Goal: Task Accomplishment & Management: Complete application form

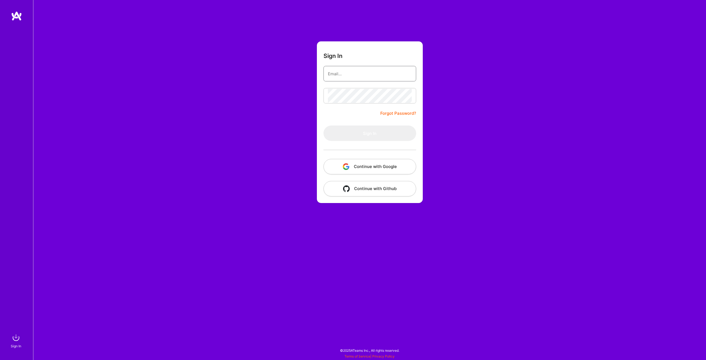
type input "[EMAIL_ADDRESS][DOMAIN_NAME]"
click at [379, 167] on button "Continue with Google" at bounding box center [370, 166] width 93 height 15
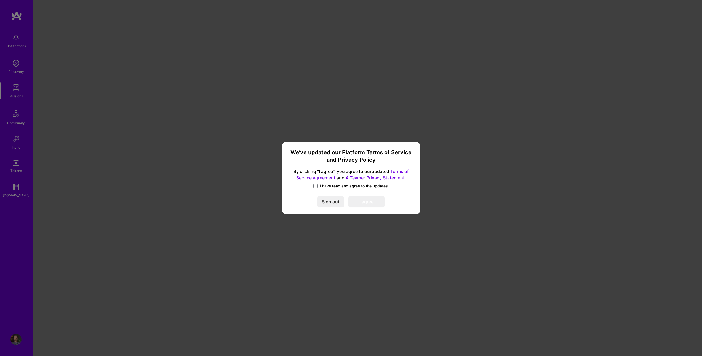
click at [316, 188] on label "I have read and agree to the updates." at bounding box center [351, 186] width 76 height 6
click at [0, 0] on input "I have read and agree to the updates." at bounding box center [0, 0] width 0 height 0
click at [360, 198] on button "I agree" at bounding box center [366, 201] width 36 height 11
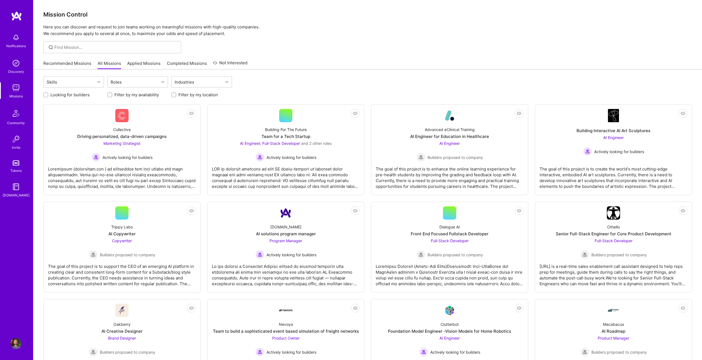
click at [14, 91] on img at bounding box center [15, 87] width 11 height 11
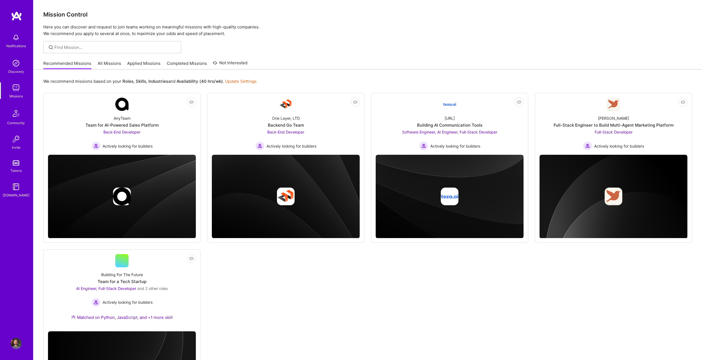
click at [106, 60] on div "Recommended Missions All Missions Applied Missions Completed Missions Not Inter…" at bounding box center [145, 63] width 204 height 12
click at [105, 61] on link "All Missions" at bounding box center [109, 64] width 23 height 9
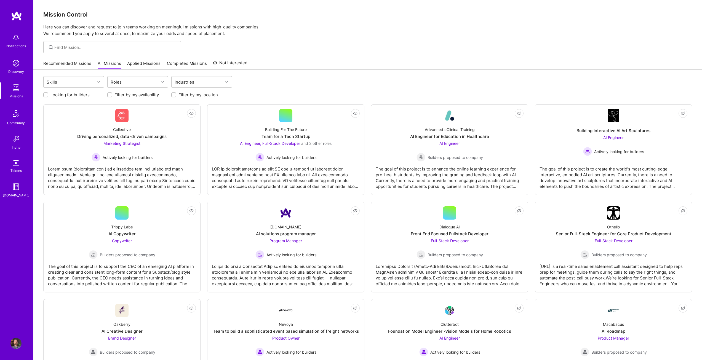
click at [48, 96] on div "Looking for builders" at bounding box center [73, 95] width 61 height 6
click at [46, 95] on input "Looking for builders" at bounding box center [46, 95] width 4 height 4
checkbox input "true"
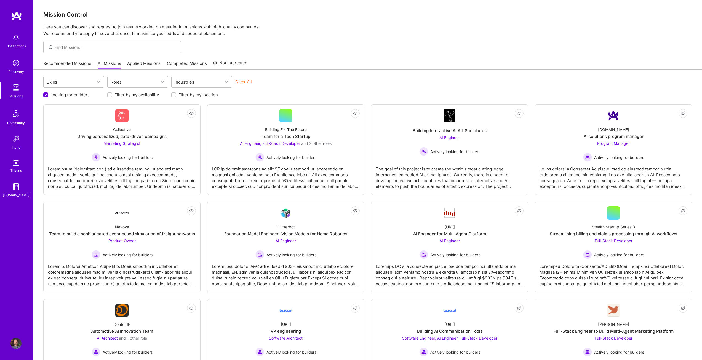
click at [173, 94] on input "Filter by my location" at bounding box center [174, 95] width 4 height 4
checkbox input "true"
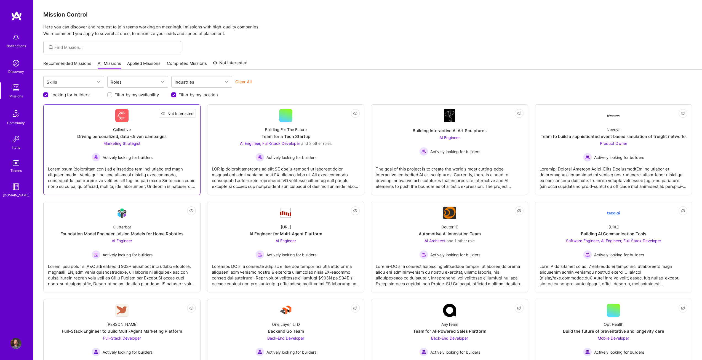
click at [190, 113] on span "Not Interested" at bounding box center [180, 114] width 26 height 6
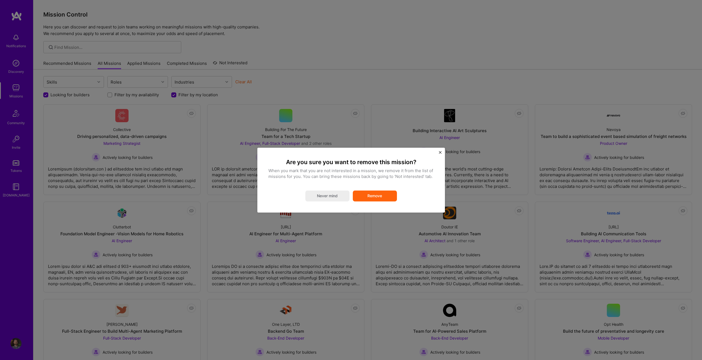
click at [373, 199] on button "Remove" at bounding box center [375, 195] width 44 height 11
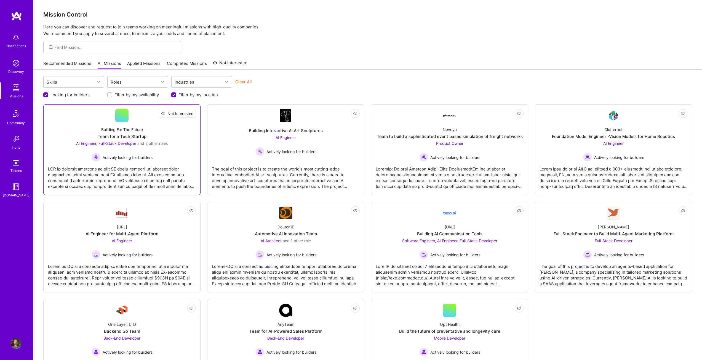
click at [192, 112] on span "Not Interested" at bounding box center [180, 114] width 26 height 6
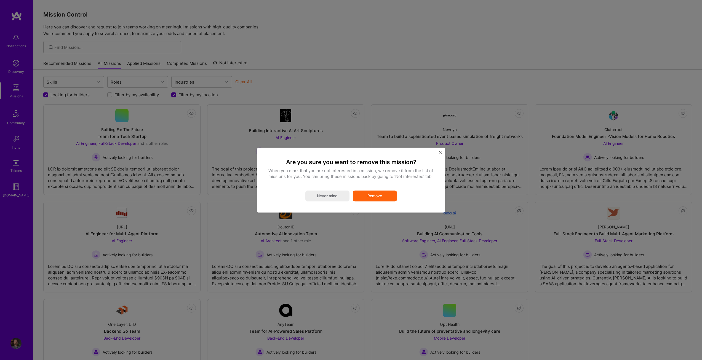
click at [380, 198] on button "Remove" at bounding box center [375, 195] width 44 height 11
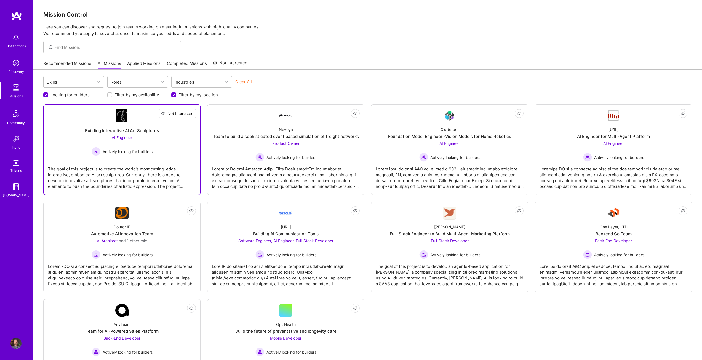
click at [193, 114] on span "Not Interested" at bounding box center [180, 114] width 26 height 6
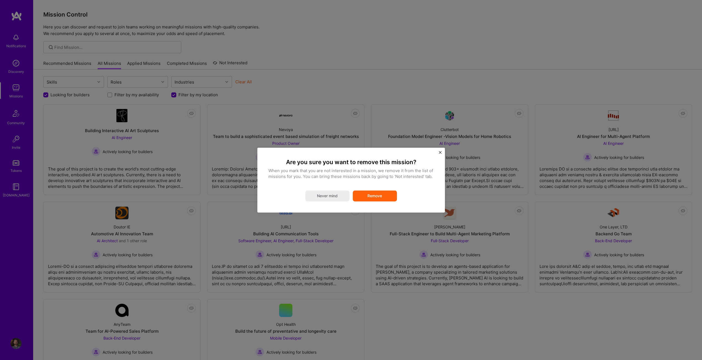
click at [372, 192] on button "Remove" at bounding box center [375, 195] width 44 height 11
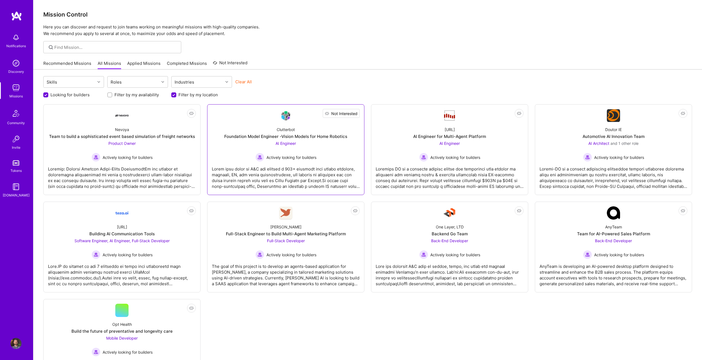
click at [354, 114] on span "Not Interested" at bounding box center [344, 114] width 26 height 6
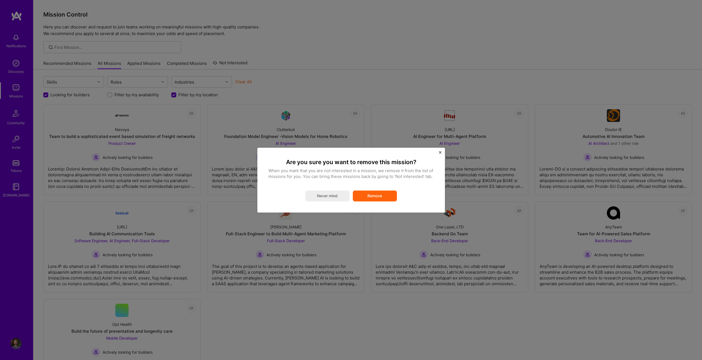
click at [383, 194] on button "Remove" at bounding box center [375, 195] width 44 height 11
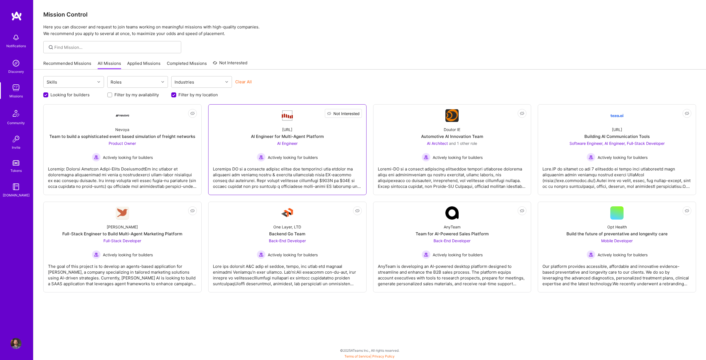
click at [356, 114] on span "Not Interested" at bounding box center [346, 114] width 26 height 6
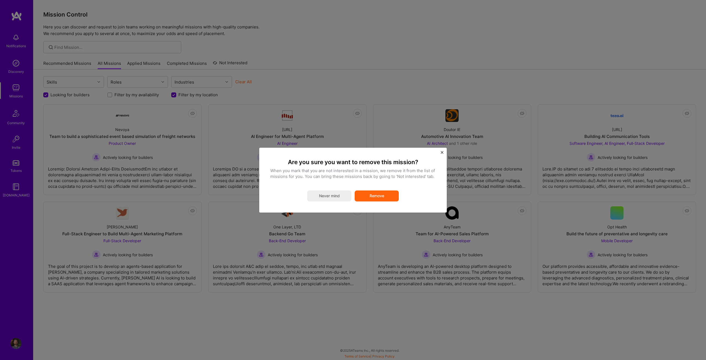
click at [376, 194] on button "Remove" at bounding box center [377, 195] width 44 height 11
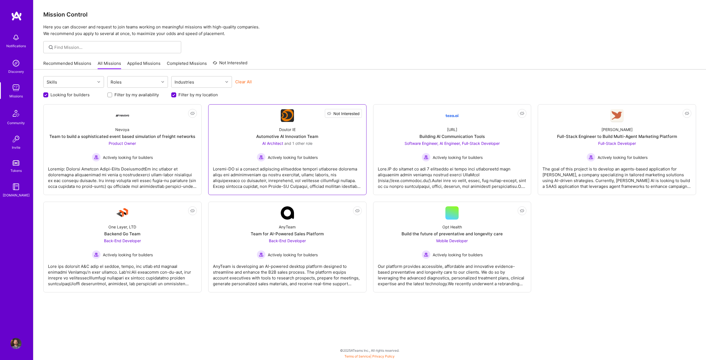
click at [357, 113] on span "Not Interested" at bounding box center [346, 114] width 26 height 6
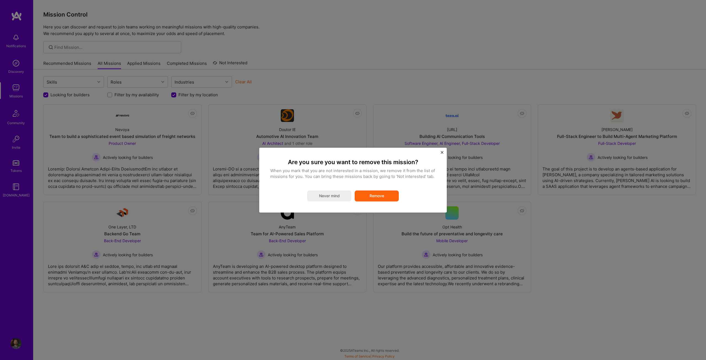
click at [389, 193] on button "Remove" at bounding box center [377, 195] width 44 height 11
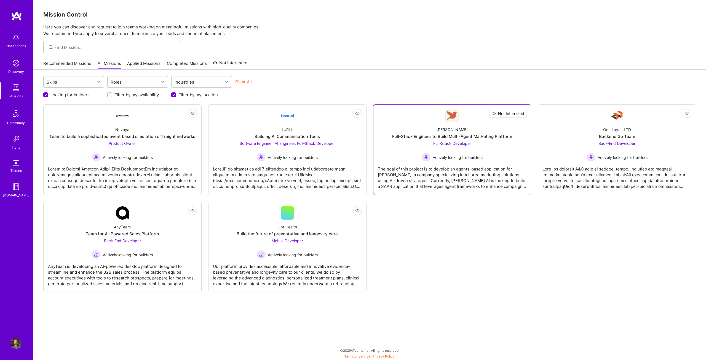
click at [522, 111] on span "Not Interested" at bounding box center [511, 114] width 26 height 6
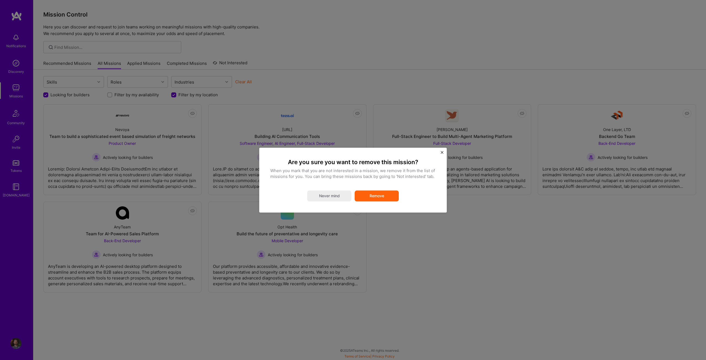
click at [383, 190] on div "Are you sure you want to remove this mission? When you mark that you are not in…" at bounding box center [352, 180] width 165 height 43
click at [383, 193] on button "Remove" at bounding box center [377, 195] width 44 height 11
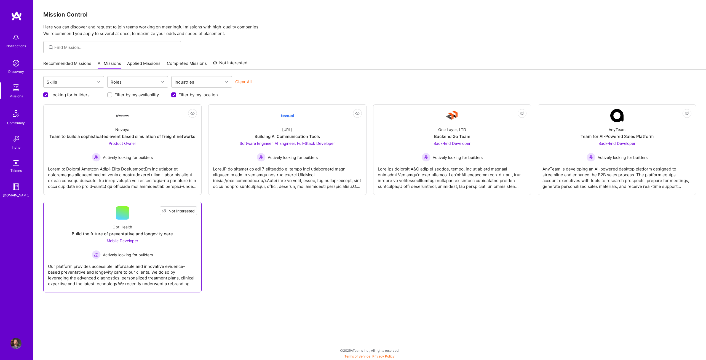
click at [192, 210] on span "Not Interested" at bounding box center [182, 211] width 26 height 6
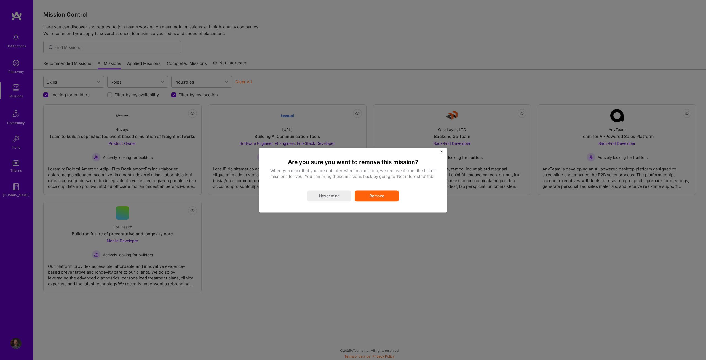
click at [380, 198] on button "Remove" at bounding box center [377, 195] width 44 height 11
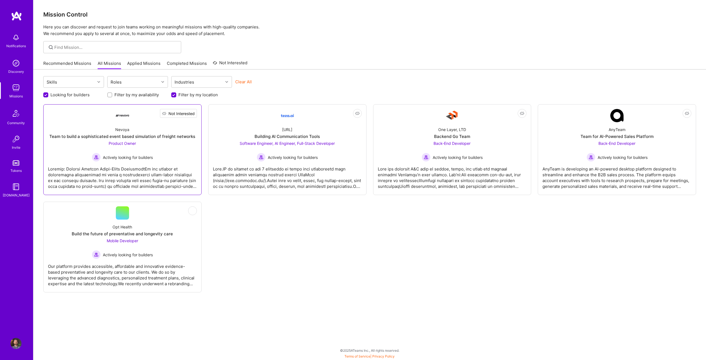
click at [190, 112] on span "Not Interested" at bounding box center [182, 114] width 26 height 6
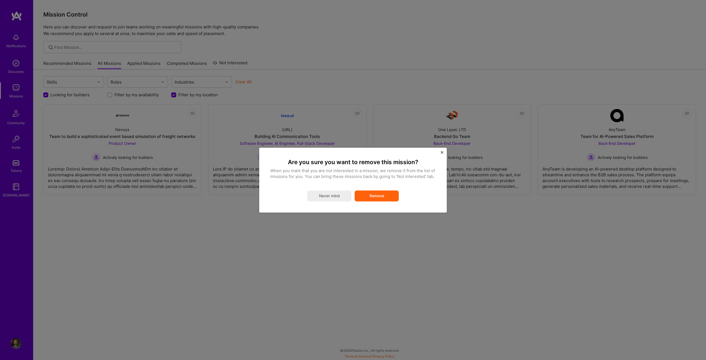
click at [373, 198] on button "Remove" at bounding box center [377, 195] width 44 height 11
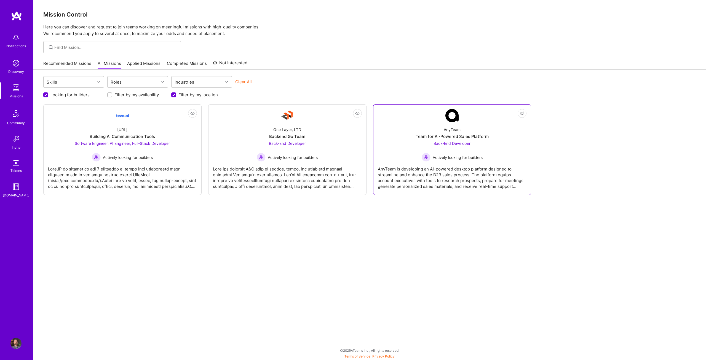
click at [464, 174] on div "AnyTeam is developing an AI-powered desktop platform designed to streamline and…" at bounding box center [452, 176] width 149 height 28
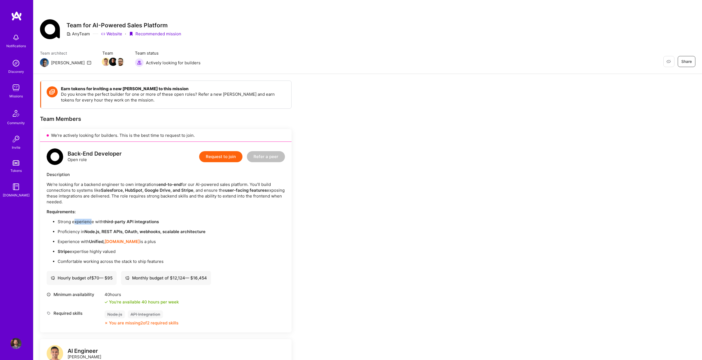
drag, startPoint x: 75, startPoint y: 222, endPoint x: 91, endPoint y: 223, distance: 16.3
click at [91, 223] on p "Strong experience with third-party API integrations" at bounding box center [171, 222] width 227 height 6
drag, startPoint x: 106, startPoint y: 222, endPoint x: 112, endPoint y: 222, distance: 6.1
click at [112, 222] on strong "third-party API integrations" at bounding box center [130, 221] width 55 height 5
drag, startPoint x: 119, startPoint y: 223, endPoint x: 124, endPoint y: 223, distance: 4.4
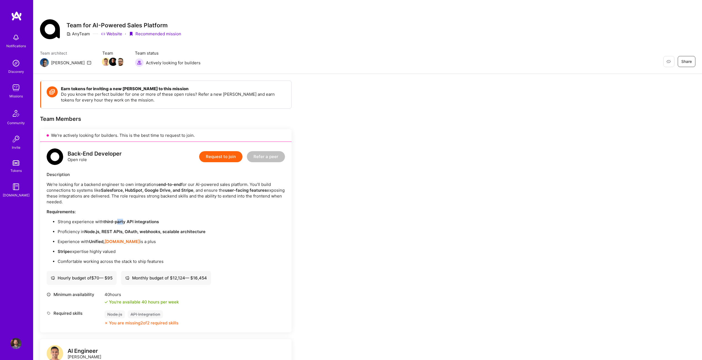
click at [124, 223] on strong "third-party API integrations" at bounding box center [130, 221] width 55 height 5
drag, startPoint x: 130, startPoint y: 222, endPoint x: 133, endPoint y: 223, distance: 3.0
click at [132, 223] on strong "third-party API integrations" at bounding box center [130, 221] width 55 height 5
drag, startPoint x: 137, startPoint y: 221, endPoint x: 156, endPoint y: 222, distance: 19.6
click at [156, 222] on strong "third-party API integrations" at bounding box center [130, 221] width 55 height 5
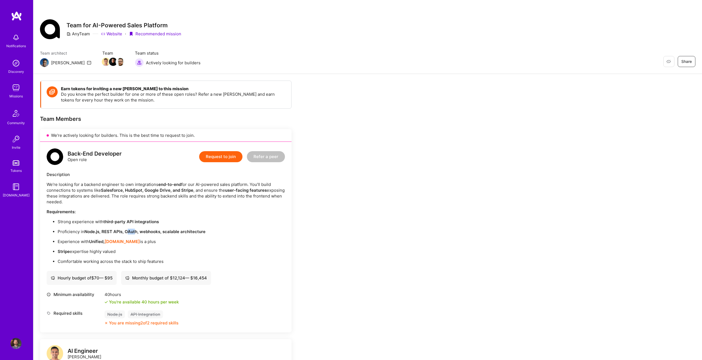
drag, startPoint x: 128, startPoint y: 232, endPoint x: 137, endPoint y: 232, distance: 9.1
click at [135, 232] on strong "Node.js, REST APIs, OAuth, webhooks, scalable architecture" at bounding box center [144, 231] width 121 height 5
drag, startPoint x: 143, startPoint y: 232, endPoint x: 158, endPoint y: 234, distance: 15.6
click at [158, 234] on strong "Node.js, REST APIs, OAuth, webhooks, scalable architecture" at bounding box center [144, 231] width 121 height 5
drag, startPoint x: 165, startPoint y: 231, endPoint x: 178, endPoint y: 231, distance: 12.7
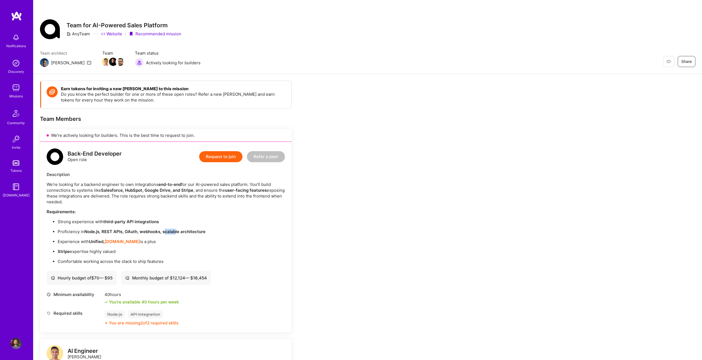
click at [177, 231] on strong "Node.js, REST APIs, OAuth, webhooks, scalable architecture" at bounding box center [144, 231] width 121 height 5
drag, startPoint x: 183, startPoint y: 230, endPoint x: 203, endPoint y: 232, distance: 19.9
click at [203, 232] on strong "Node.js, REST APIs, OAuth, webhooks, scalable architecture" at bounding box center [144, 231] width 121 height 5
drag, startPoint x: 88, startPoint y: 233, endPoint x: 94, endPoint y: 233, distance: 5.8
click at [94, 233] on strong "Node.js, REST APIs, OAuth, webhooks, scalable architecture" at bounding box center [144, 231] width 121 height 5
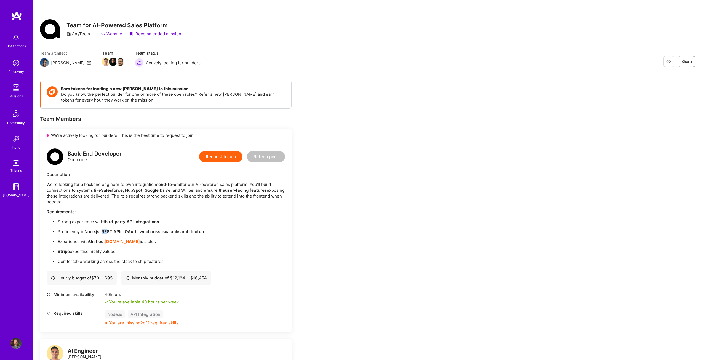
drag, startPoint x: 104, startPoint y: 231, endPoint x: 109, endPoint y: 231, distance: 5.2
click at [109, 231] on strong "Node.js, REST APIs, OAuth, webhooks, scalable architecture" at bounding box center [144, 231] width 121 height 5
drag, startPoint x: 113, startPoint y: 230, endPoint x: 108, endPoint y: 230, distance: 4.1
click at [112, 230] on strong "Node.js, REST APIs, OAuth, webhooks, scalable architecture" at bounding box center [144, 231] width 121 height 5
drag, startPoint x: 104, startPoint y: 230, endPoint x: 110, endPoint y: 231, distance: 5.8
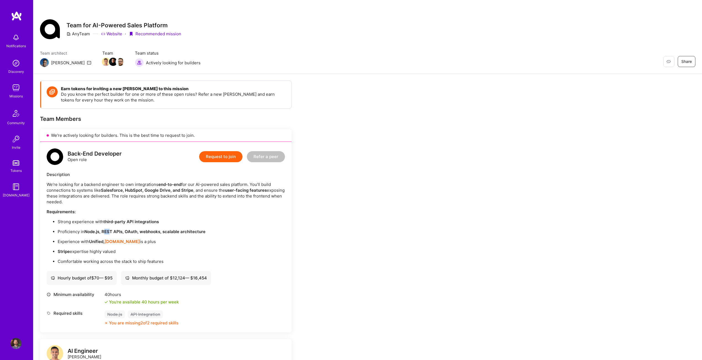
click at [110, 231] on strong "Node.js, REST APIs, OAuth, webhooks, scalable architecture" at bounding box center [144, 231] width 121 height 5
drag, startPoint x: 116, startPoint y: 231, endPoint x: 122, endPoint y: 231, distance: 6.1
click at [120, 231] on strong "Node.js, REST APIs, OAuth, webhooks, scalable architecture" at bounding box center [144, 231] width 121 height 5
drag, startPoint x: 129, startPoint y: 231, endPoint x: 136, endPoint y: 231, distance: 6.6
click at [136, 231] on strong "Node.js, REST APIs, OAuth, webhooks, scalable architecture" at bounding box center [144, 231] width 121 height 5
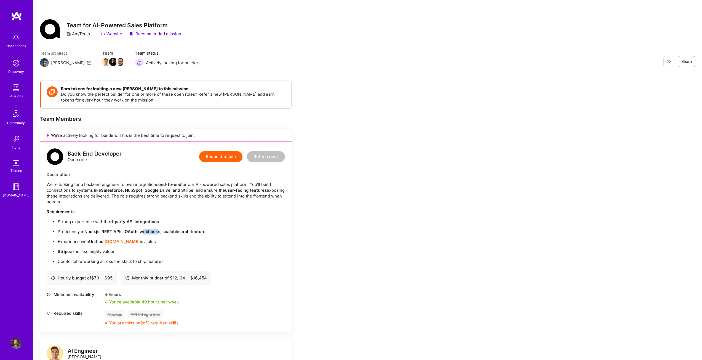
drag, startPoint x: 143, startPoint y: 232, endPoint x: 158, endPoint y: 233, distance: 15.2
click at [158, 233] on strong "Node.js, REST APIs, OAuth, webhooks, scalable architecture" at bounding box center [144, 231] width 121 height 5
drag, startPoint x: 165, startPoint y: 232, endPoint x: 177, endPoint y: 231, distance: 11.3
click at [177, 231] on strong "Node.js, REST APIs, OAuth, webhooks, scalable architecture" at bounding box center [144, 231] width 121 height 5
drag, startPoint x: 185, startPoint y: 231, endPoint x: 199, endPoint y: 232, distance: 13.5
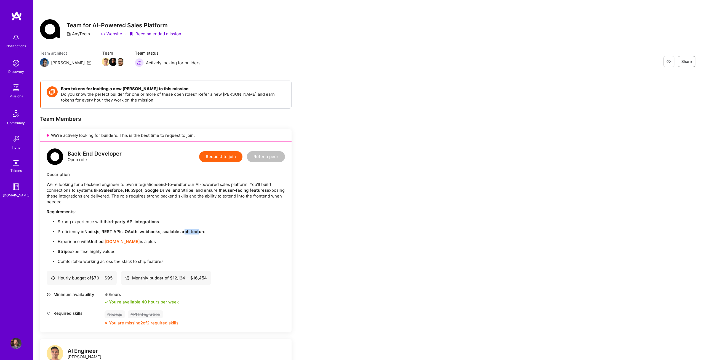
click at [199, 232] on strong "Node.js, REST APIs, OAuth, webhooks, scalable architecture" at bounding box center [144, 231] width 121 height 5
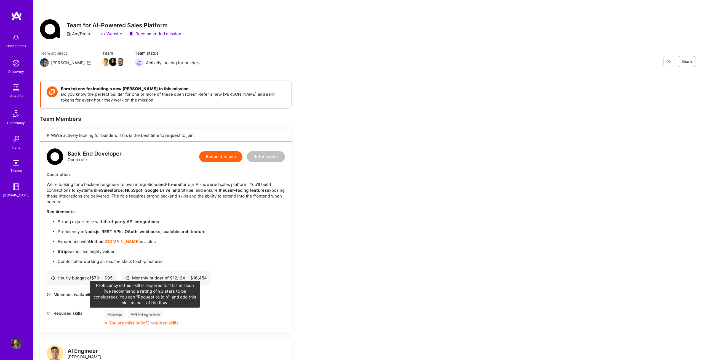
click at [146, 313] on div "API Integration" at bounding box center [145, 314] width 35 height 8
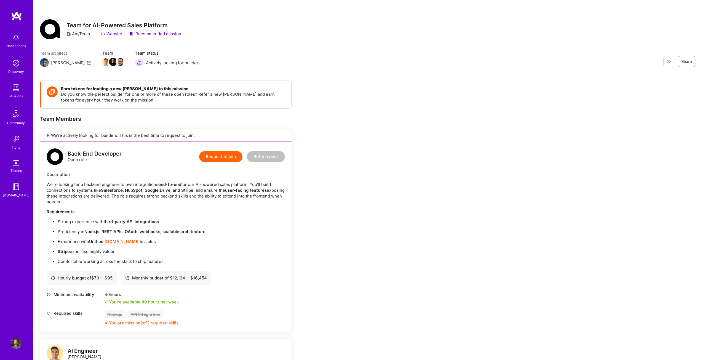
click at [229, 154] on button "Request to join" at bounding box center [220, 156] width 43 height 11
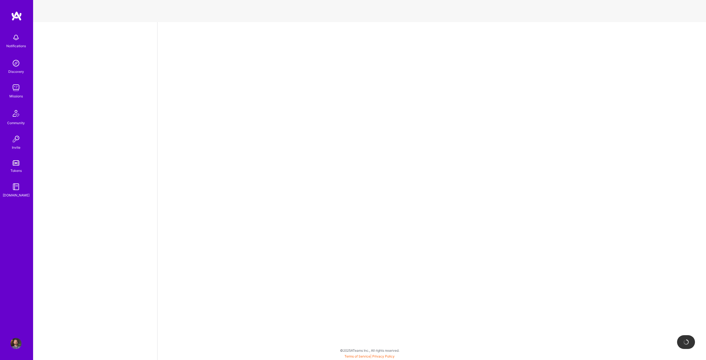
select select "XK"
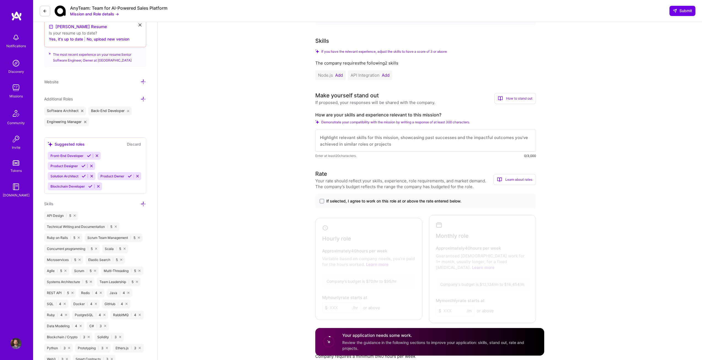
scroll to position [221, 0]
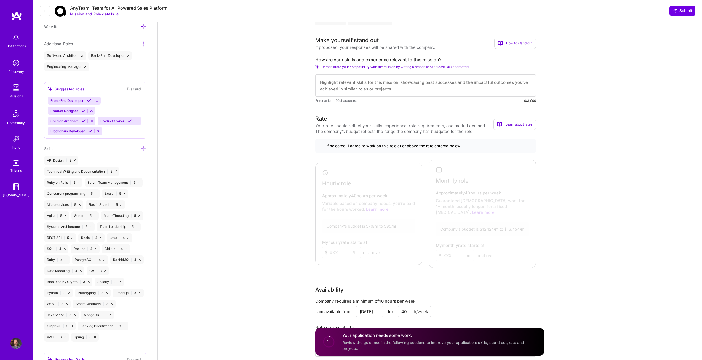
click at [143, 146] on icon at bounding box center [143, 149] width 6 height 6
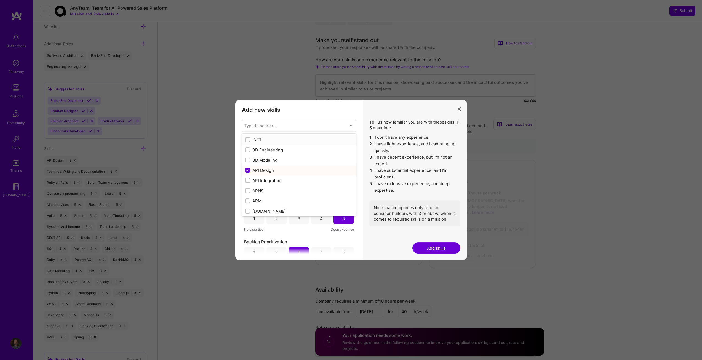
click at [251, 122] on div "Type to search..." at bounding box center [294, 125] width 105 height 11
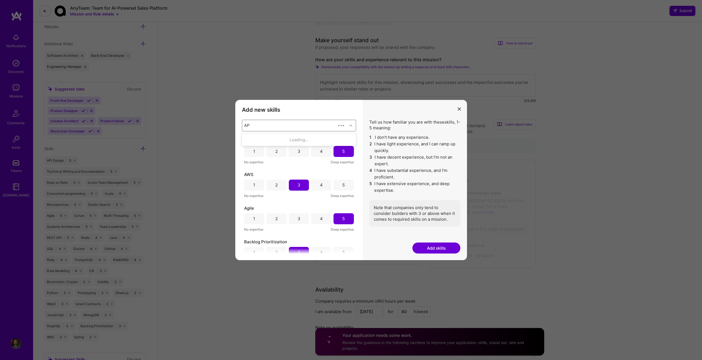
type input "API"
click at [260, 153] on div "API Integration" at bounding box center [299, 150] width 108 height 6
checkbox input "false"
checkbox input "true"
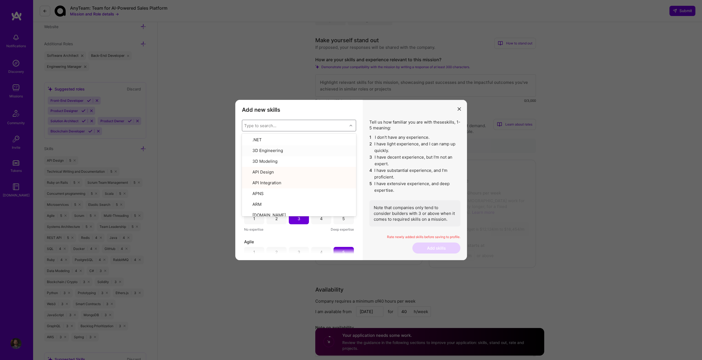
click at [365, 106] on div "Tell us how familiar you are with these skills , 1-5 meaning: 1 I don't have an…" at bounding box center [415, 180] width 104 height 161
click at [342, 150] on div "5" at bounding box center [343, 151] width 2 height 6
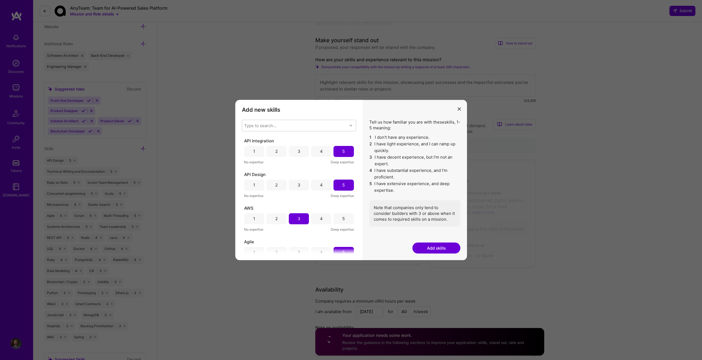
click at [439, 247] on button "Add skills" at bounding box center [436, 247] width 48 height 11
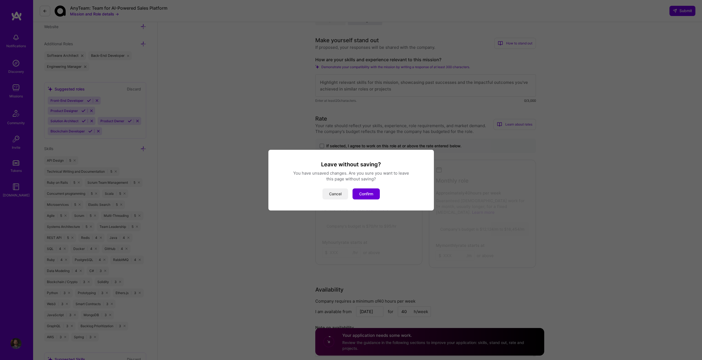
click at [325, 193] on button "Cancel" at bounding box center [335, 193] width 26 height 11
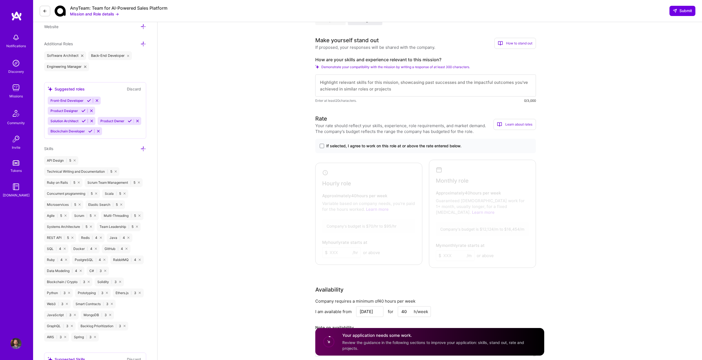
click at [17, 89] on img at bounding box center [15, 87] width 11 height 11
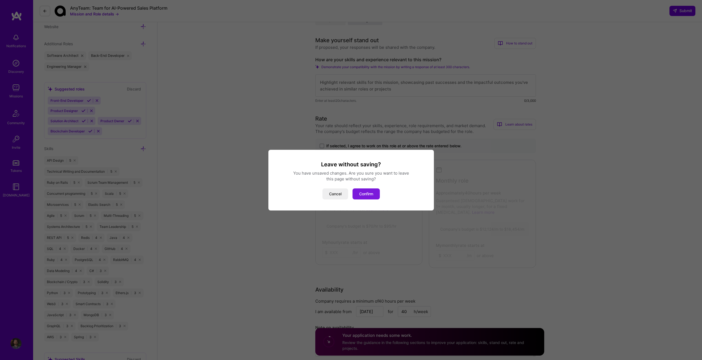
click at [367, 196] on button "Confirm" at bounding box center [366, 193] width 27 height 11
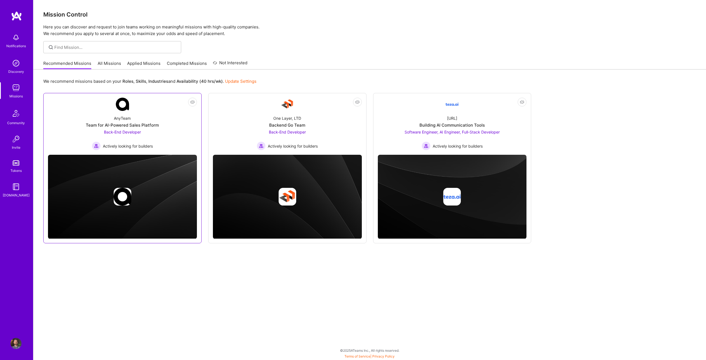
click at [161, 128] on div "AnyTeam Team for AI-Powered Sales Platform Back-End Developer Actively looking …" at bounding box center [122, 130] width 149 height 39
click at [191, 103] on span "Not Interested" at bounding box center [182, 102] width 26 height 6
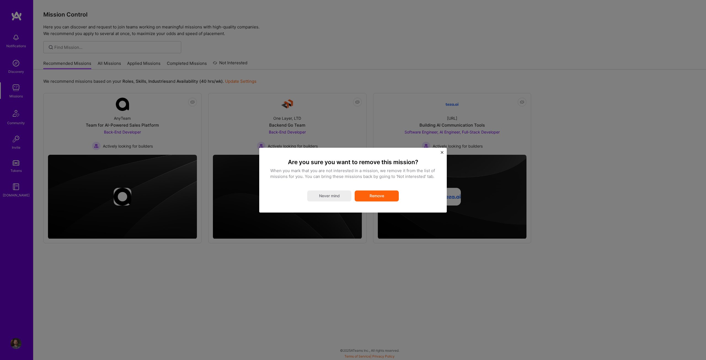
click at [377, 196] on button "Remove" at bounding box center [377, 195] width 44 height 11
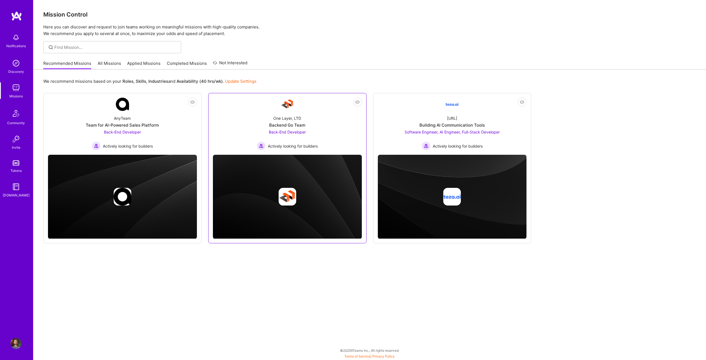
click at [230, 120] on div "One Layer, LTD Backend Go Team Back-End Developer Actively looking for builders" at bounding box center [287, 130] width 149 height 39
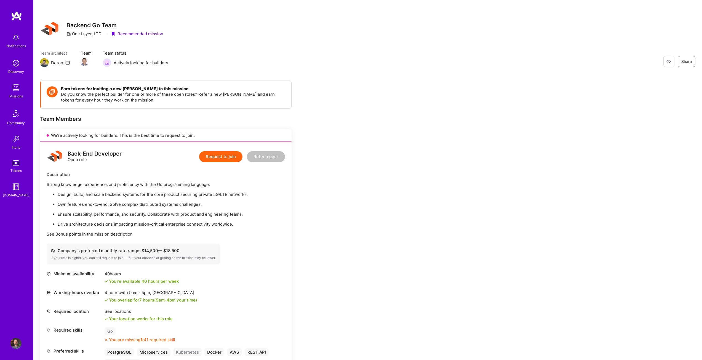
click at [16, 87] on img at bounding box center [15, 87] width 11 height 11
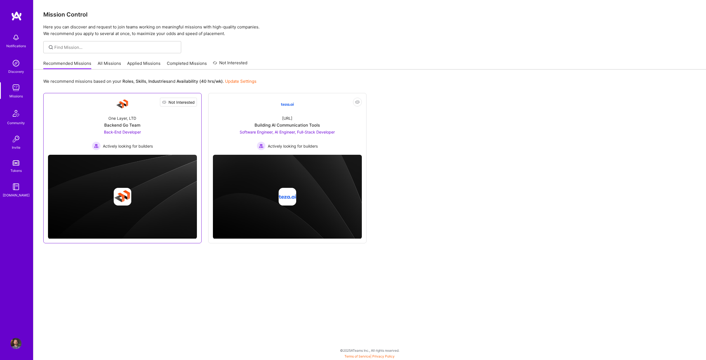
click at [191, 103] on span "Not Interested" at bounding box center [182, 102] width 26 height 6
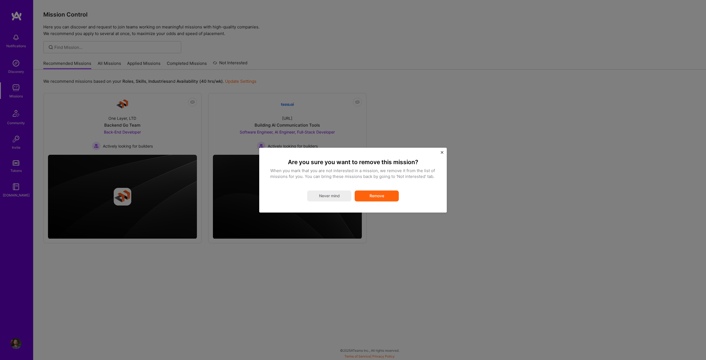
click at [370, 196] on button "Remove" at bounding box center [377, 195] width 44 height 11
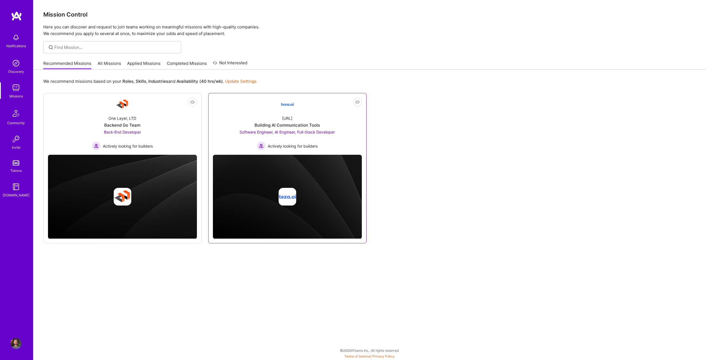
click at [349, 147] on div "[URL] Building AI Communication Tools Software Engineer, AI Engineer, Full-Stac…" at bounding box center [287, 130] width 149 height 39
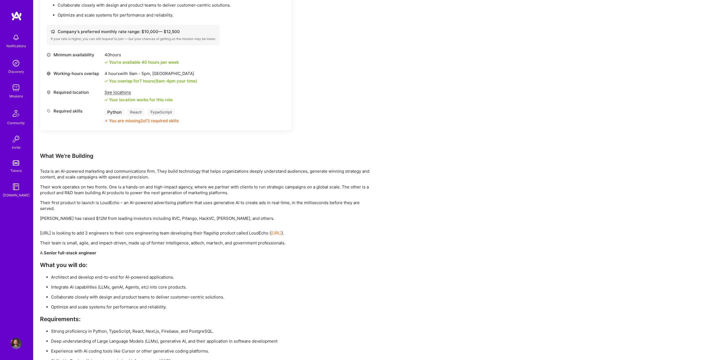
scroll to position [745, 0]
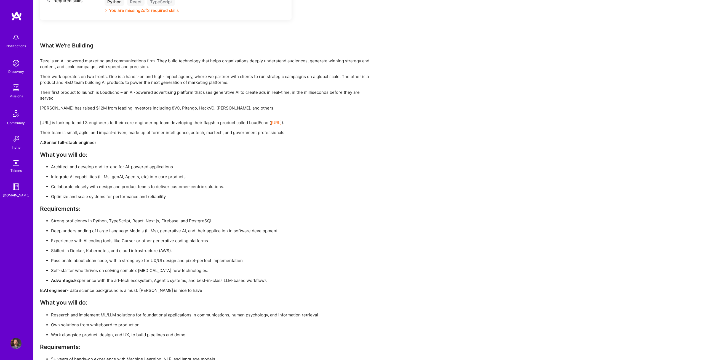
click at [18, 18] on img at bounding box center [16, 16] width 11 height 10
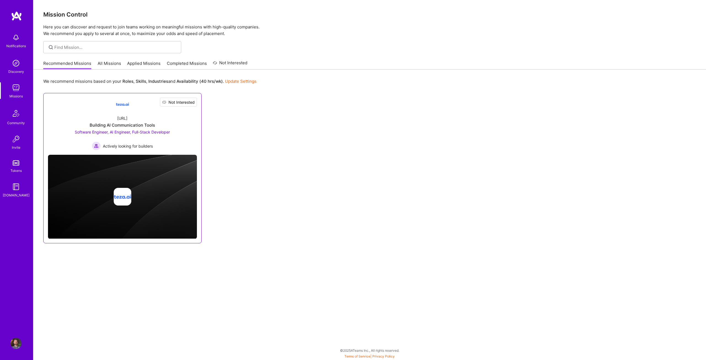
click at [189, 101] on span "Not Interested" at bounding box center [182, 102] width 26 height 6
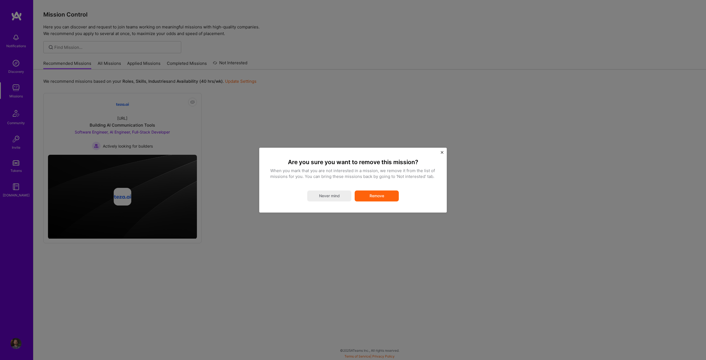
click at [376, 192] on button "Remove" at bounding box center [377, 195] width 44 height 11
